Goal: Task Accomplishment & Management: Manage account settings

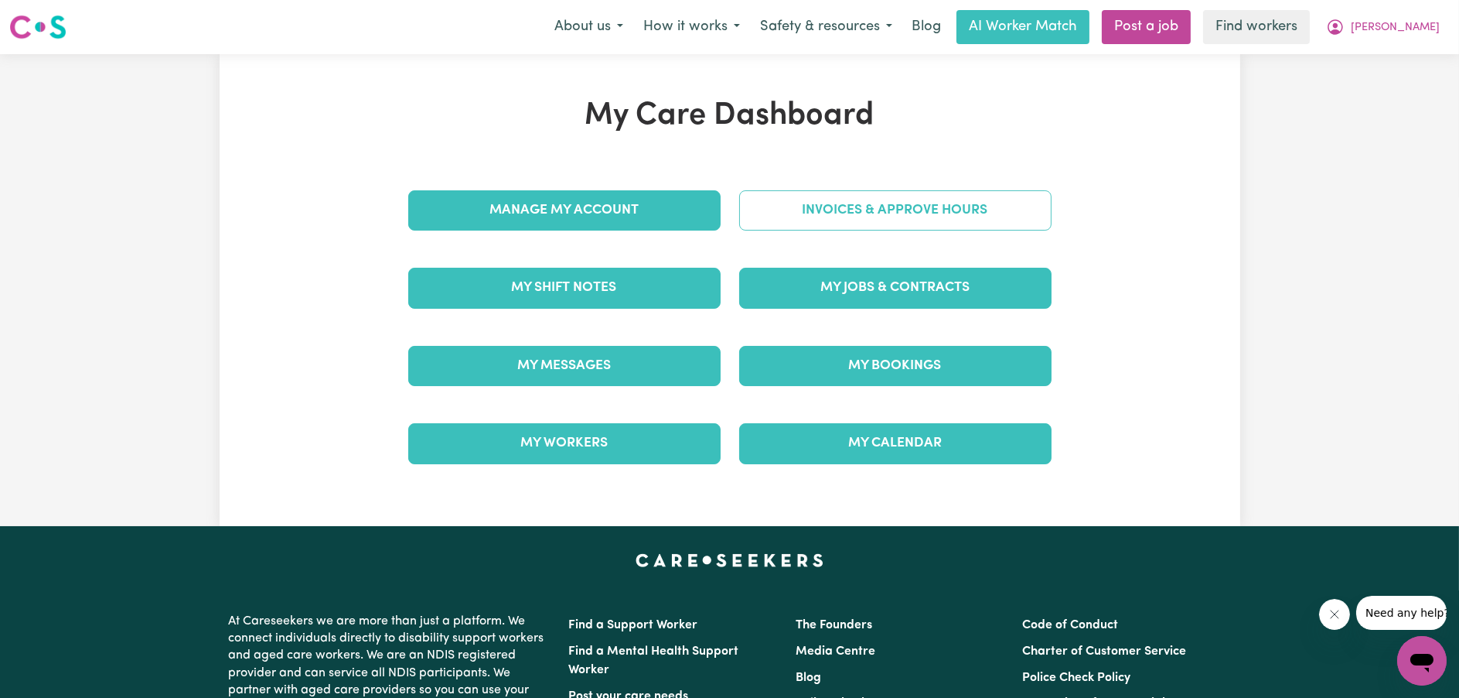
click at [834, 211] on link "Invoices & Approve Hours" at bounding box center [895, 210] width 312 height 40
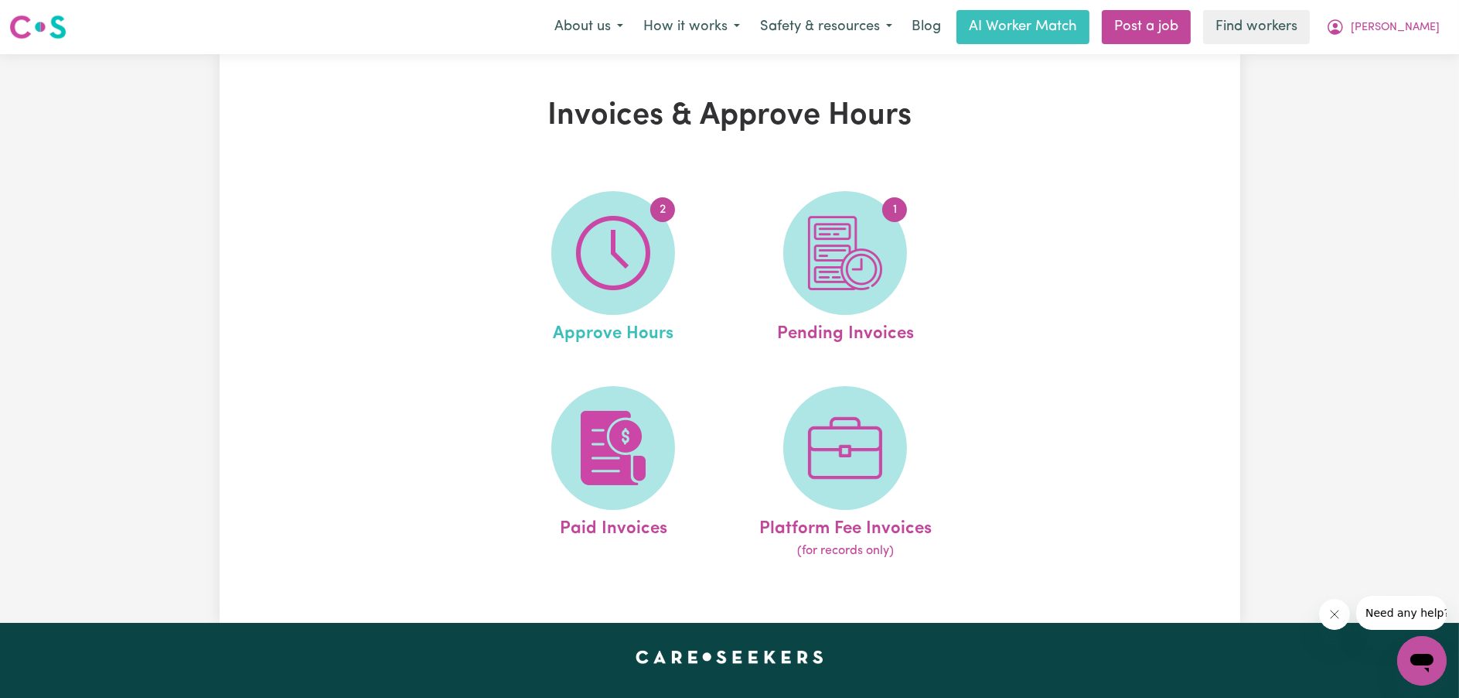
click at [719, 220] on link "2 Approve Hours" at bounding box center [613, 269] width 223 height 156
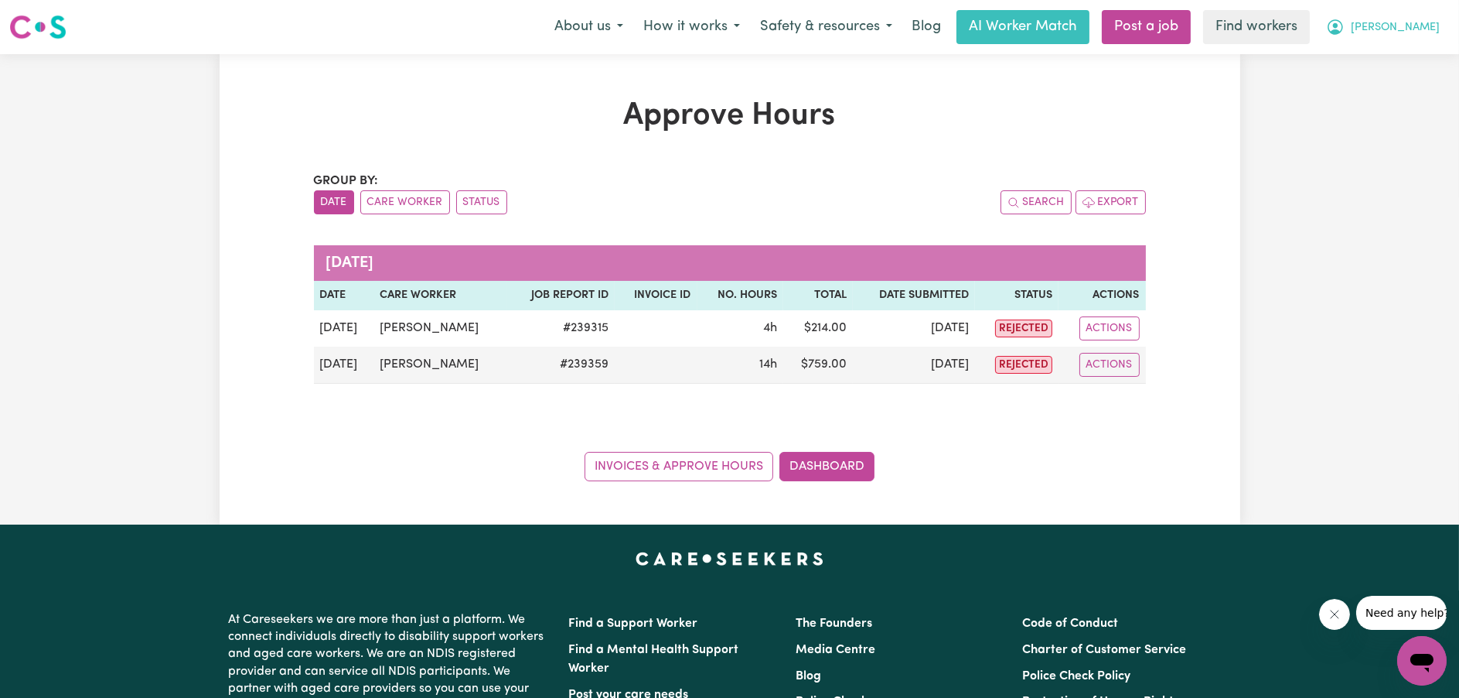
click at [1434, 26] on button "[PERSON_NAME]" at bounding box center [1383, 27] width 134 height 32
click at [1422, 51] on link "My Dashboard" at bounding box center [1388, 60] width 122 height 29
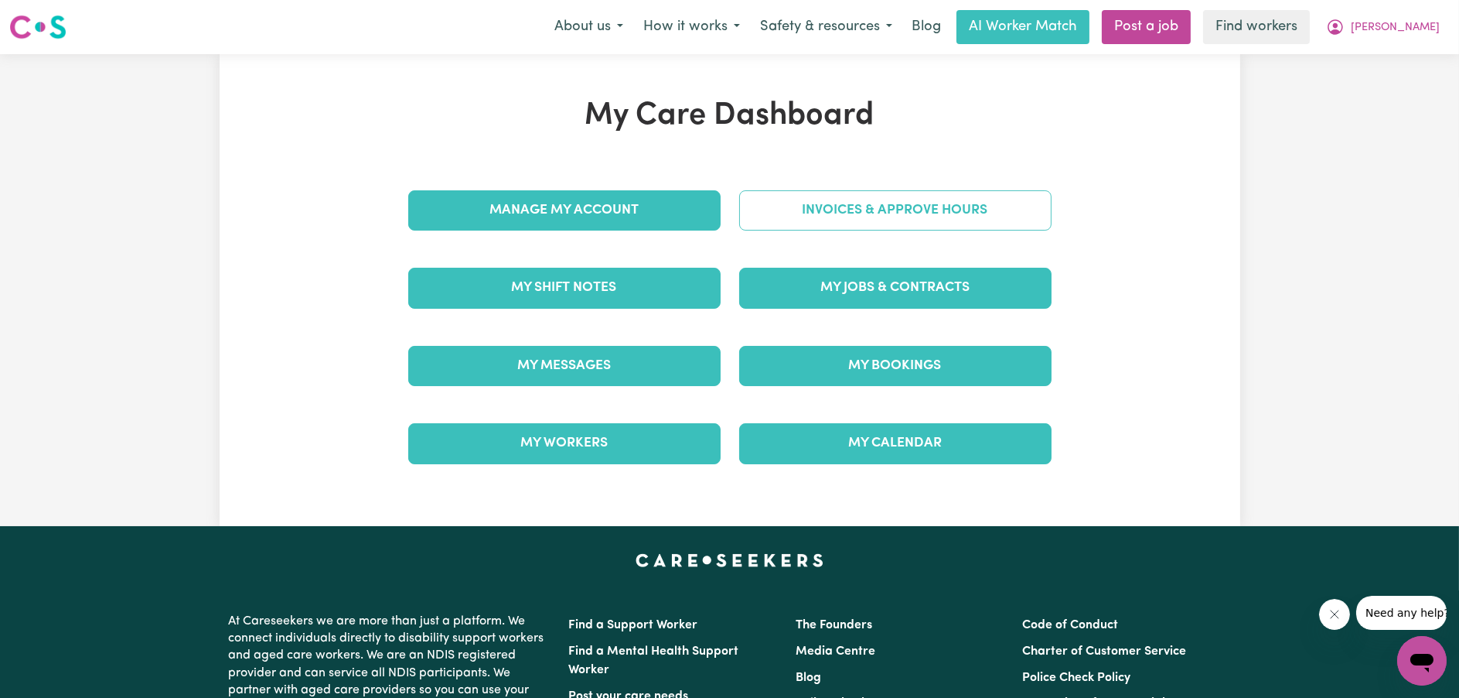
click at [909, 204] on link "Invoices & Approve Hours" at bounding box center [895, 210] width 312 height 40
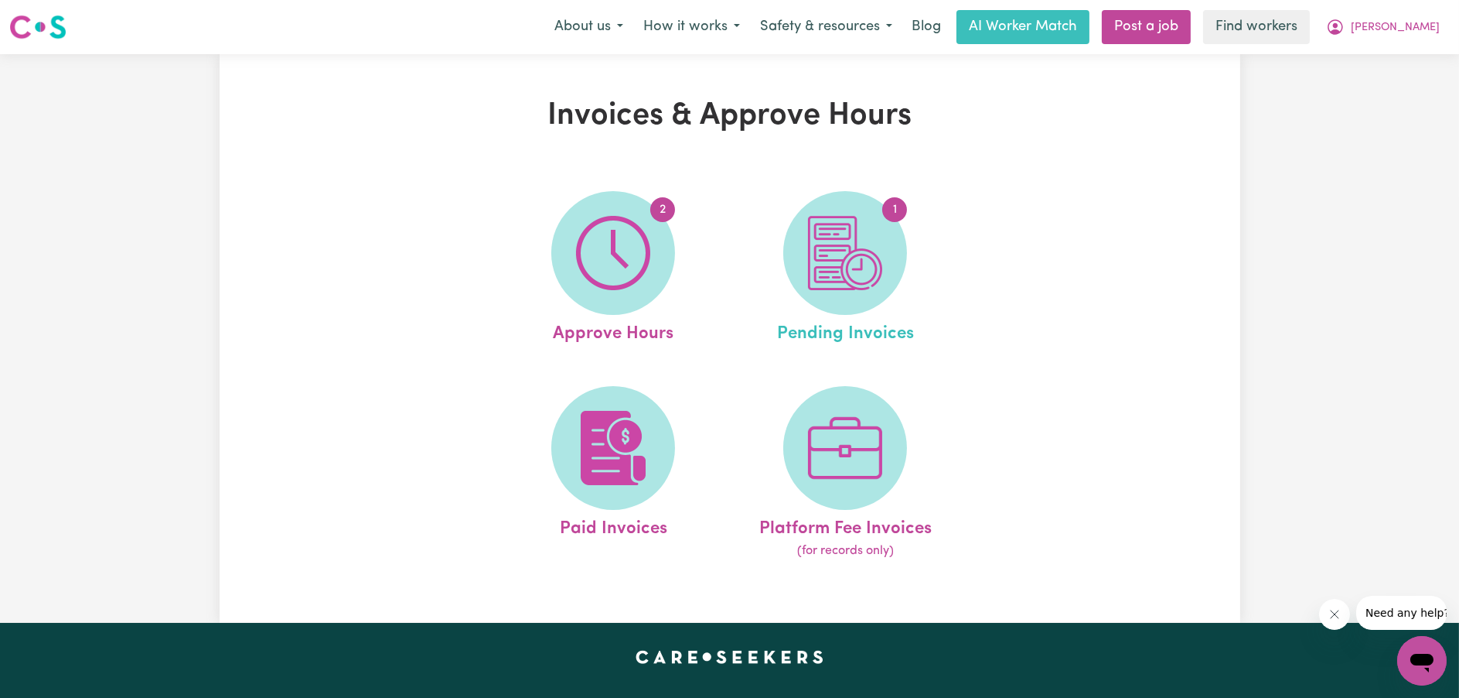
click at [909, 203] on link "1 Pending Invoices" at bounding box center [845, 269] width 223 height 156
